Goal: Task Accomplishment & Management: Use online tool/utility

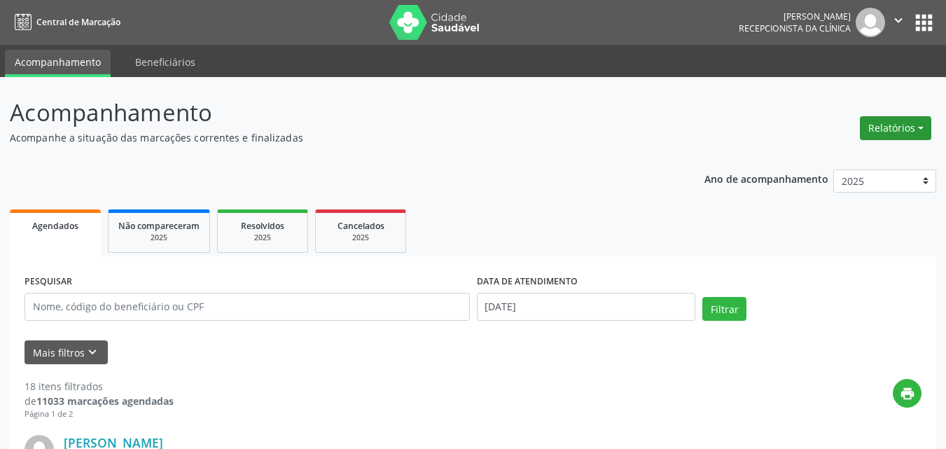
click at [885, 125] on button "Relatórios" at bounding box center [895, 128] width 71 height 24
click at [822, 134] on header "Acompanhamento Acompanhe a situação das marcações correntes e finalizadas Relat…" at bounding box center [473, 120] width 926 height 50
click at [892, 126] on button "Relatórios" at bounding box center [895, 128] width 71 height 24
click at [807, 158] on link "Agendamentos" at bounding box center [856, 158] width 151 height 20
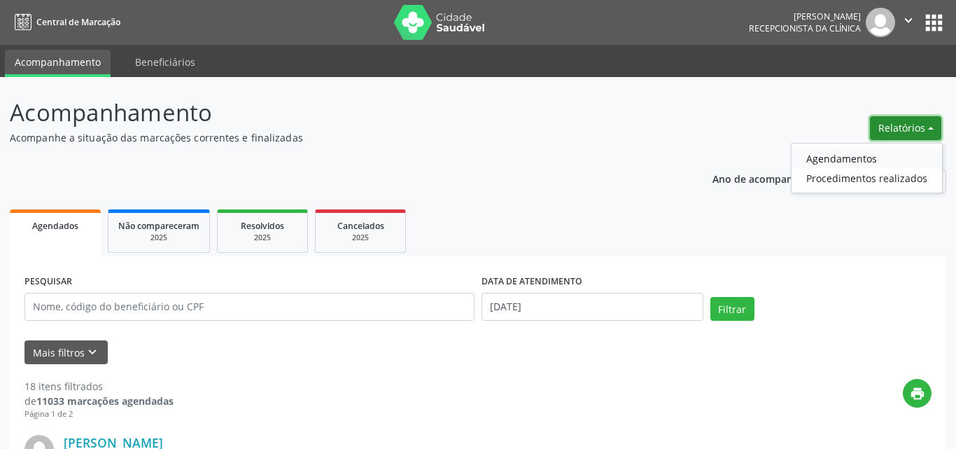
select select "7"
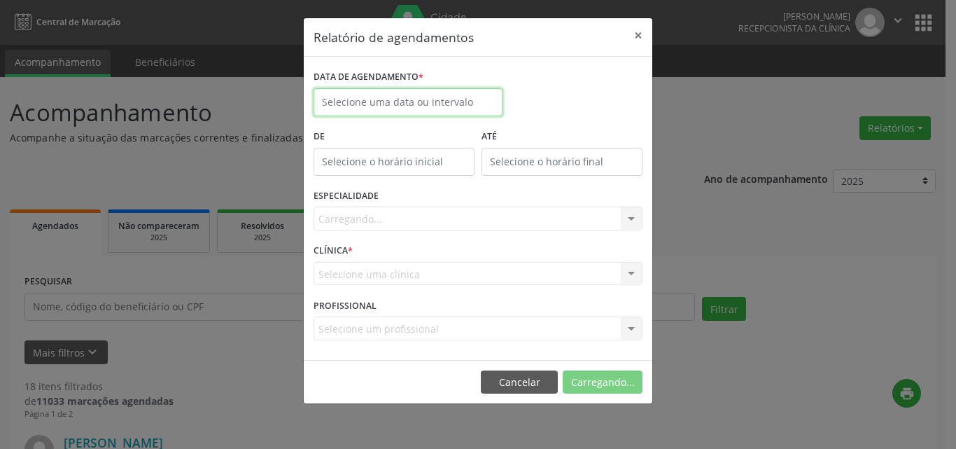
click at [420, 114] on body "Central de Marcação [PERSON_NAME][DEMOGRAPHIC_DATA] Recepcionista da clínica  …" at bounding box center [478, 224] width 956 height 449
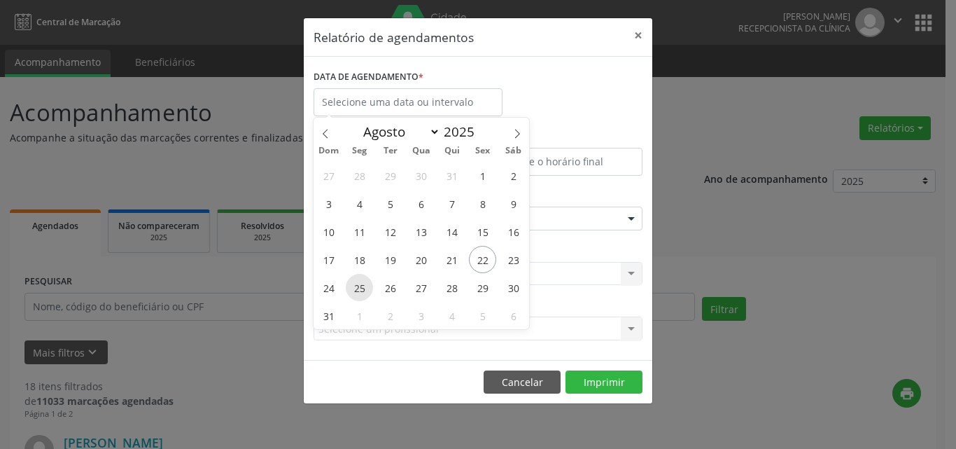
click at [364, 286] on span "25" at bounding box center [359, 287] width 27 height 27
type input "[DATE]"
click at [329, 291] on span "24" at bounding box center [328, 287] width 27 height 27
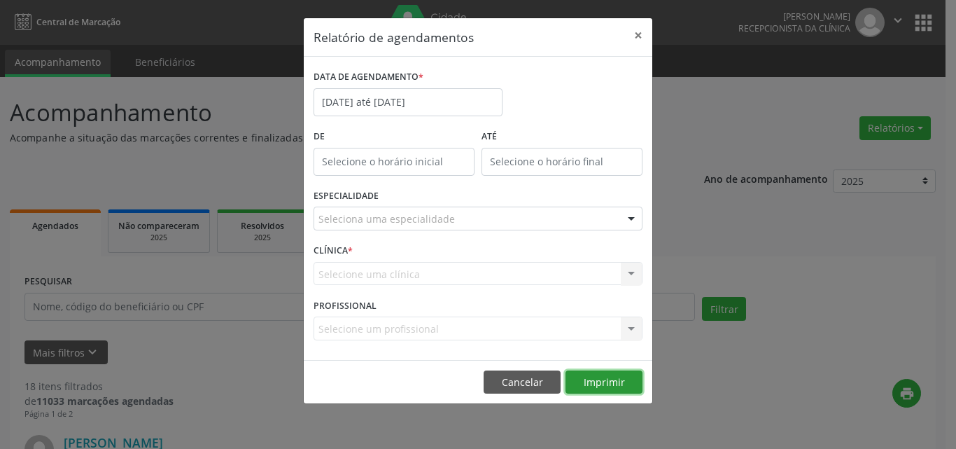
click at [615, 377] on button "Imprimir" at bounding box center [604, 382] width 77 height 24
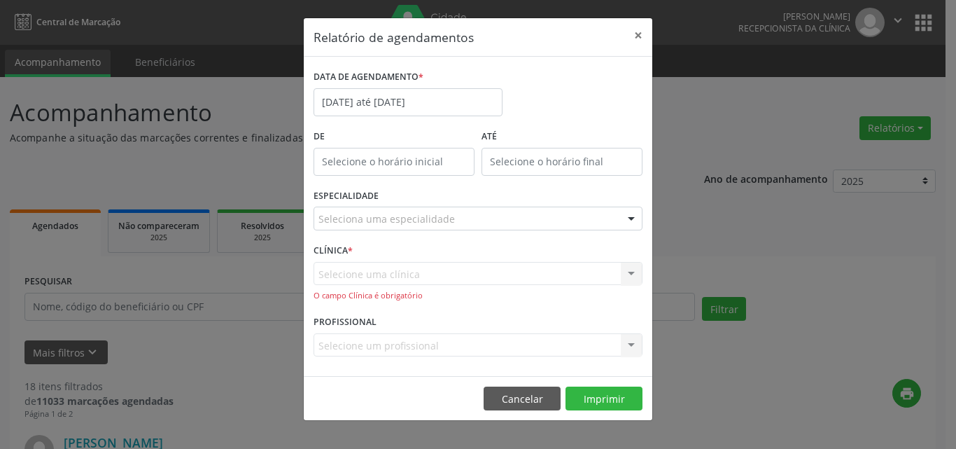
drag, startPoint x: 436, startPoint y: 222, endPoint x: 462, endPoint y: 242, distance: 32.9
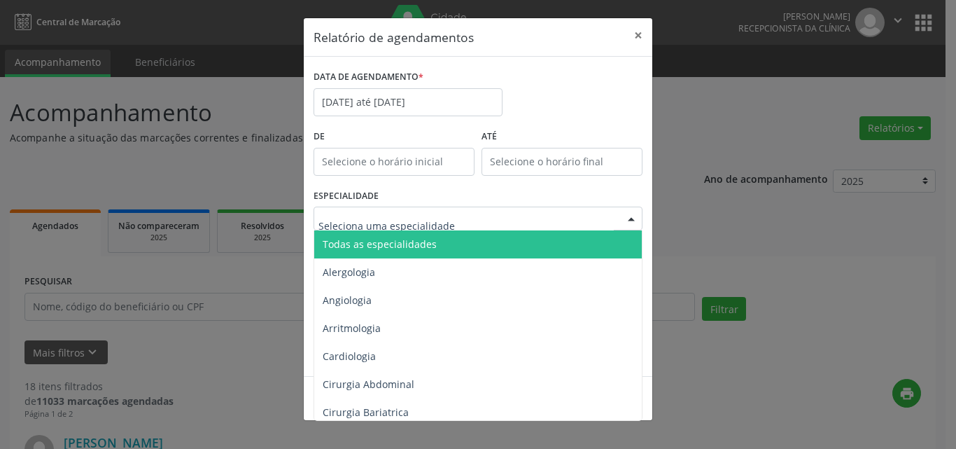
click at [469, 244] on span "Todas as especialidades" at bounding box center [479, 244] width 330 height 28
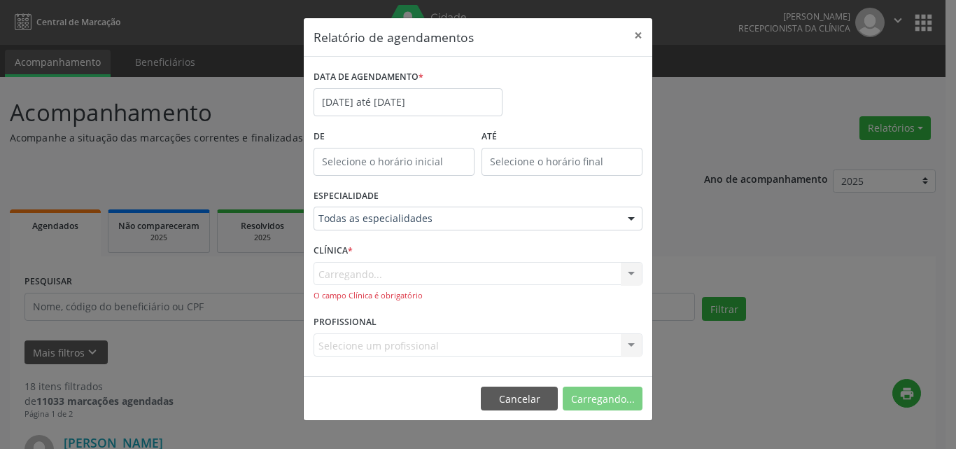
click at [477, 270] on div "Carregando... Nenhum resultado encontrado para: " " Não há nenhuma opção para s…" at bounding box center [478, 282] width 329 height 40
click at [615, 400] on button "Imprimir" at bounding box center [604, 398] width 77 height 24
